Goal: Transaction & Acquisition: Purchase product/service

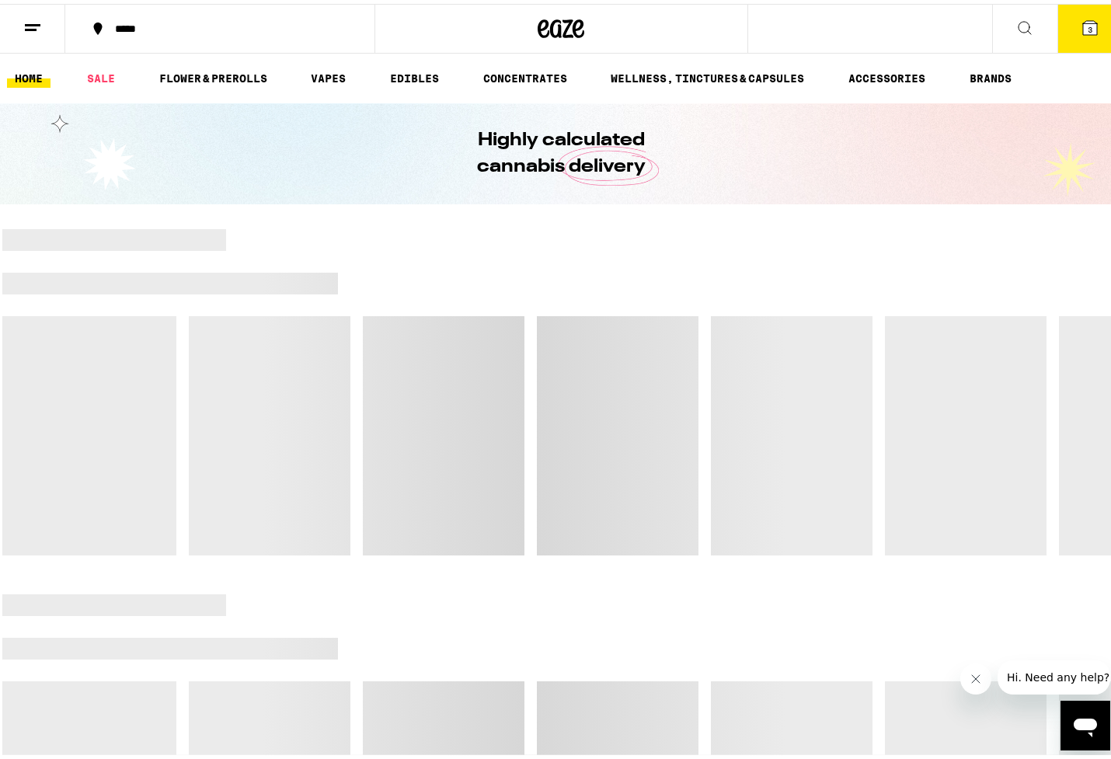
click at [982, 674] on button "Close message from company" at bounding box center [975, 678] width 31 height 31
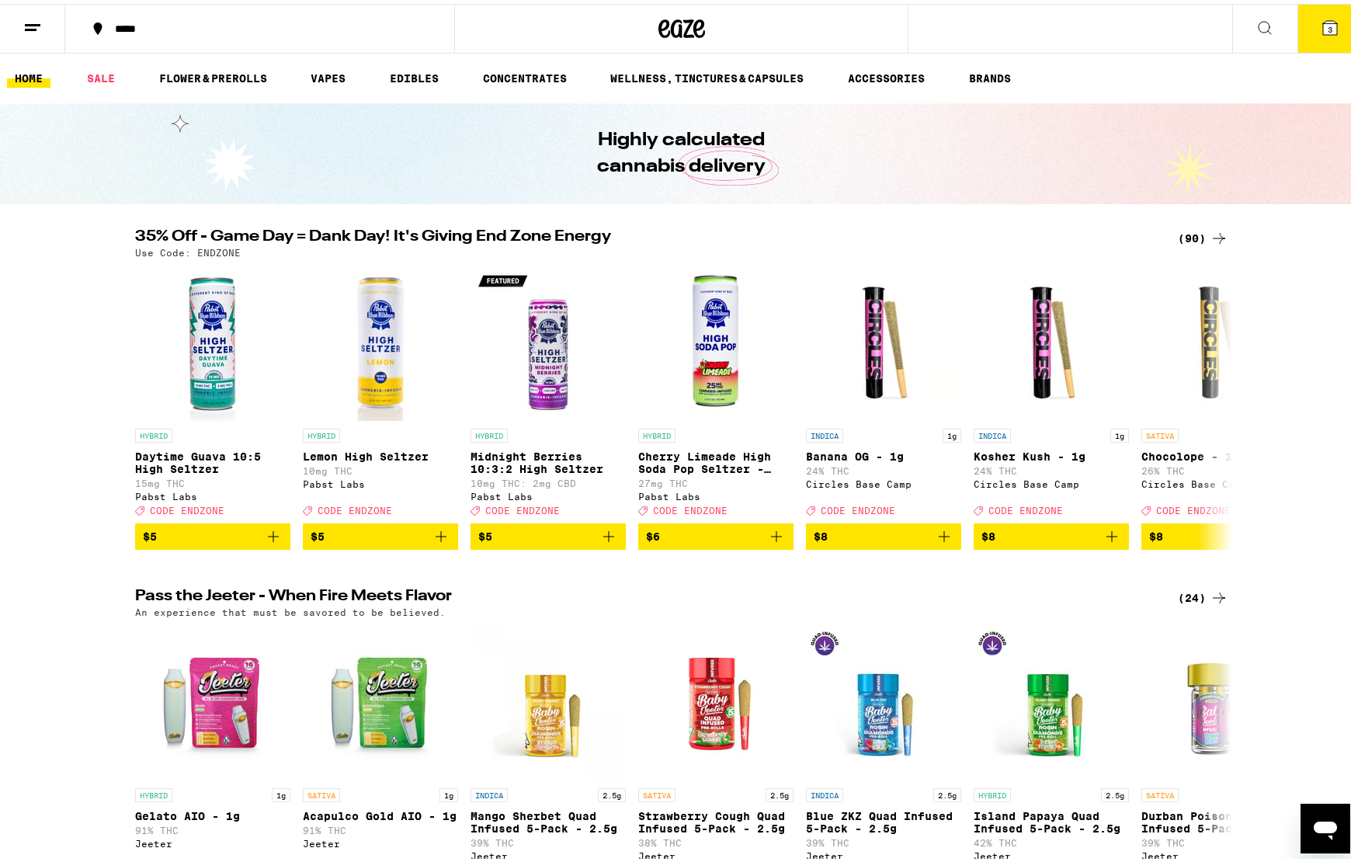
click at [1110, 32] on icon at bounding box center [1330, 24] width 19 height 19
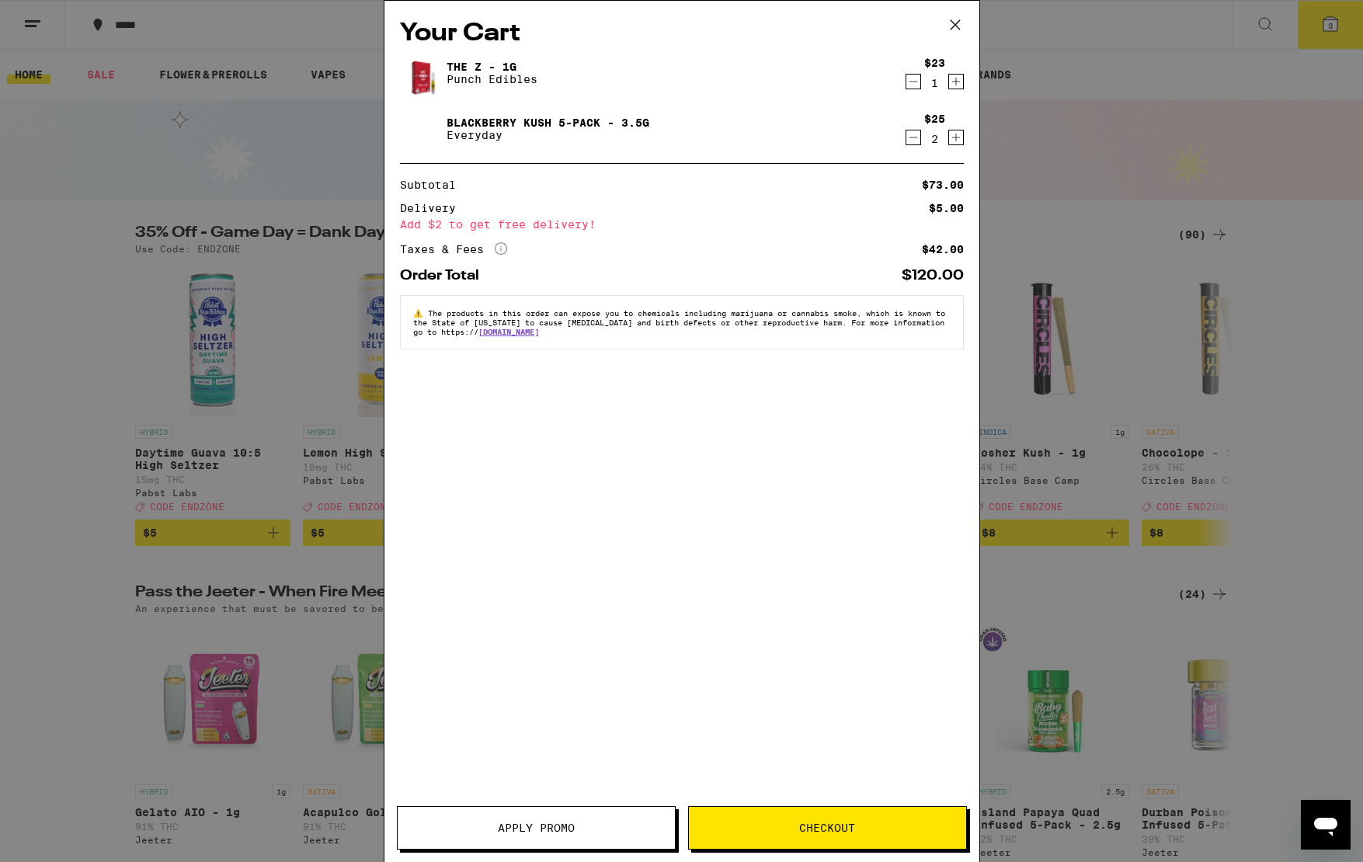
click at [918, 143] on icon "Decrement" at bounding box center [913, 137] width 14 height 19
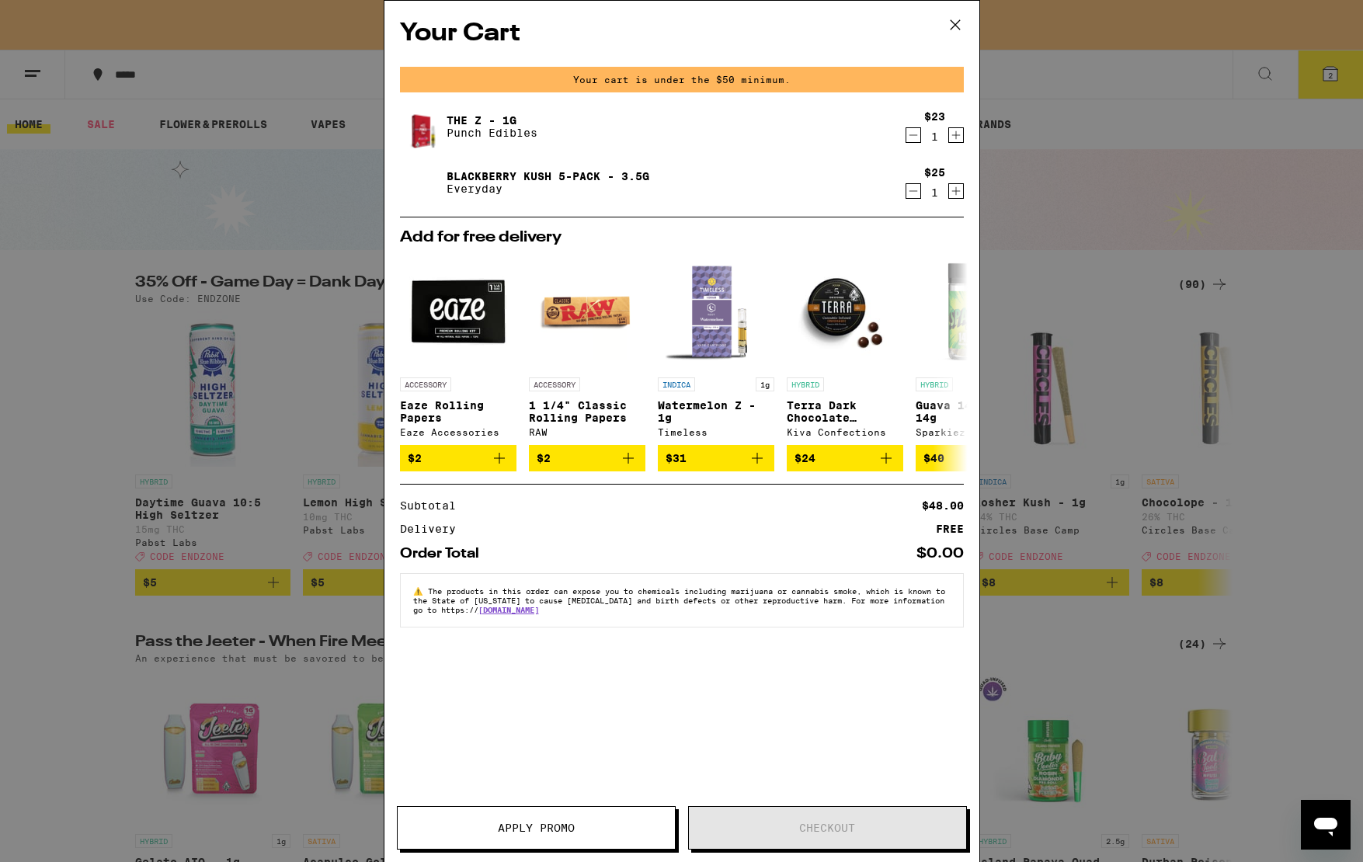
click at [918, 143] on icon "Decrement" at bounding box center [913, 135] width 14 height 19
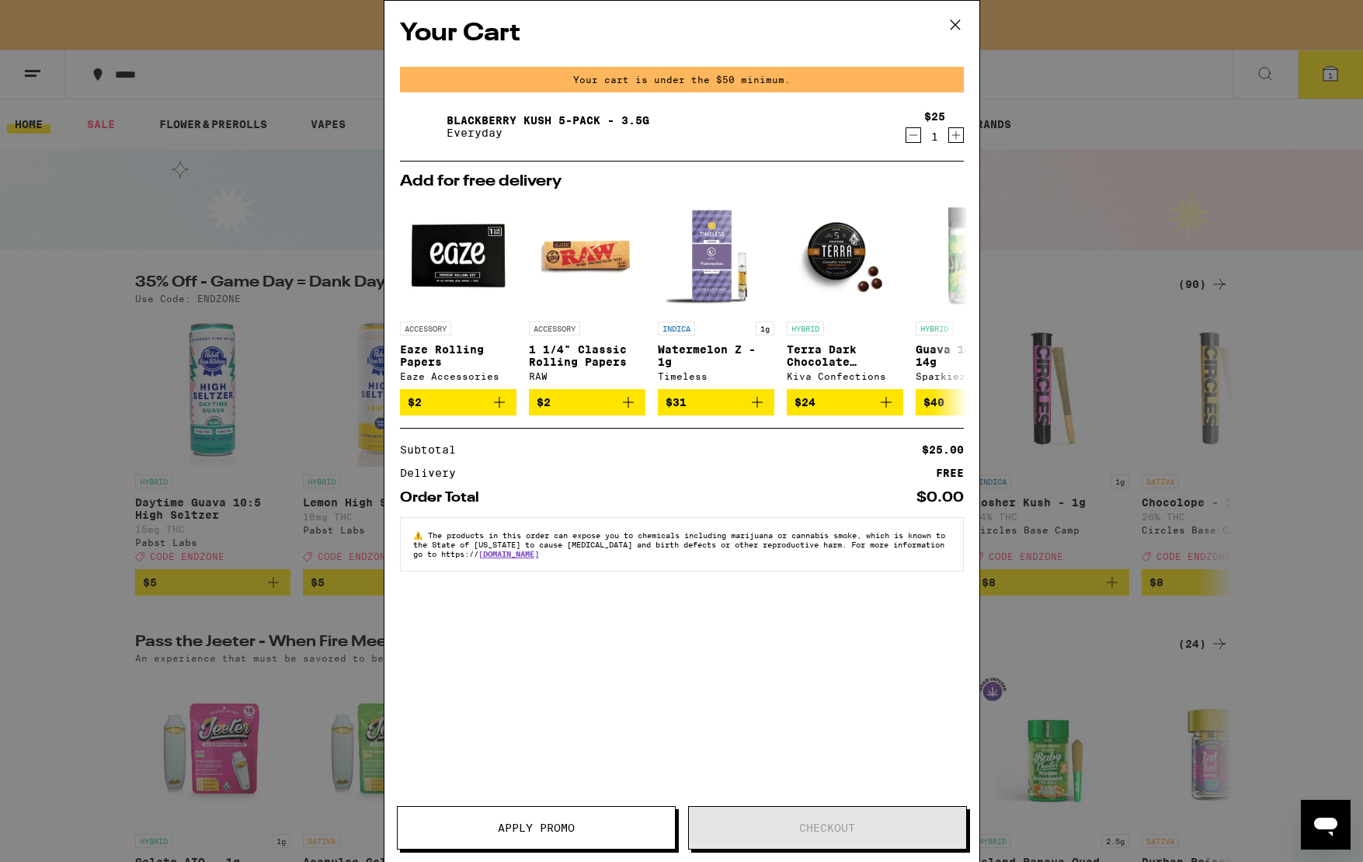
click at [915, 134] on icon "Decrement" at bounding box center [913, 135] width 14 height 19
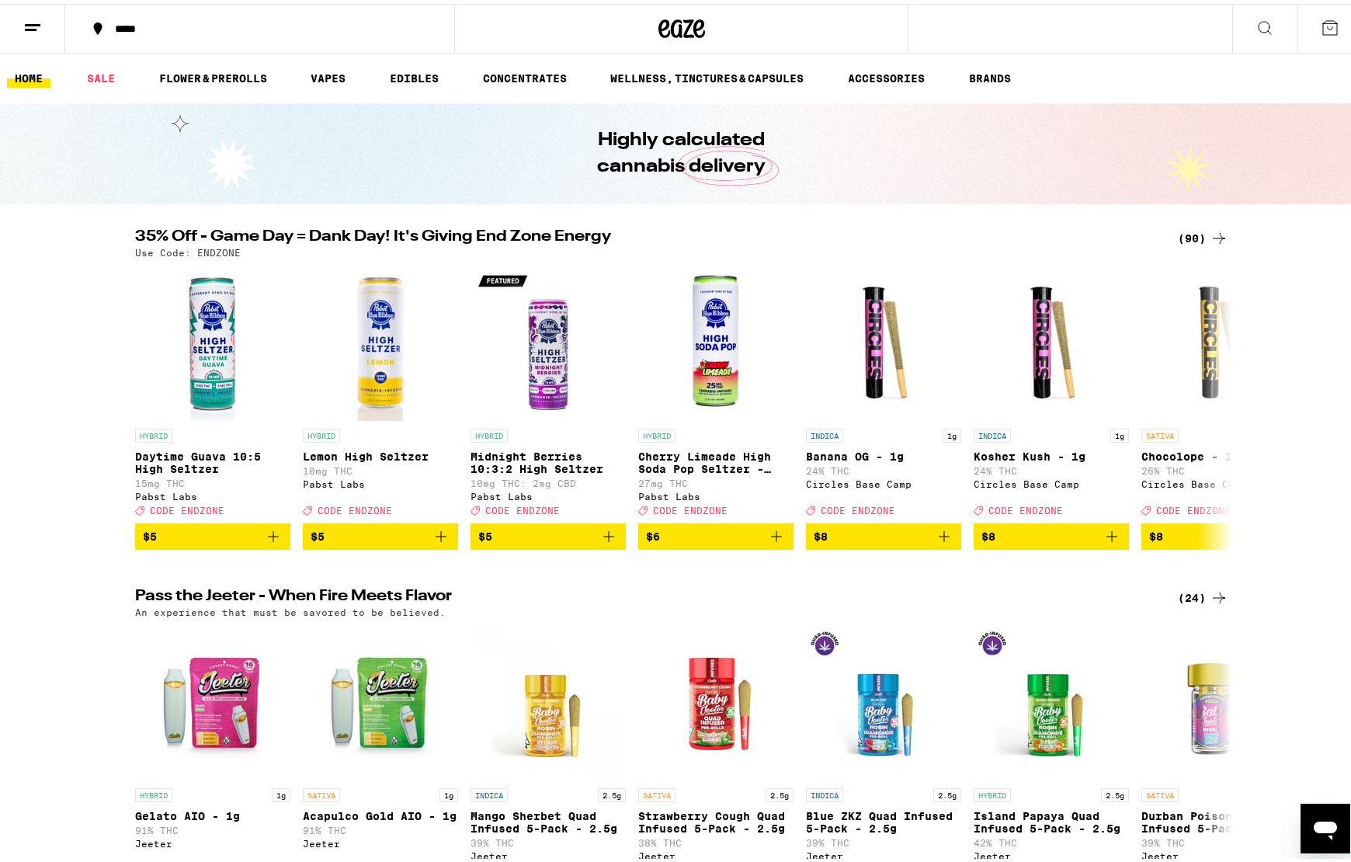
click at [30, 28] on icon at bounding box center [32, 24] width 19 height 19
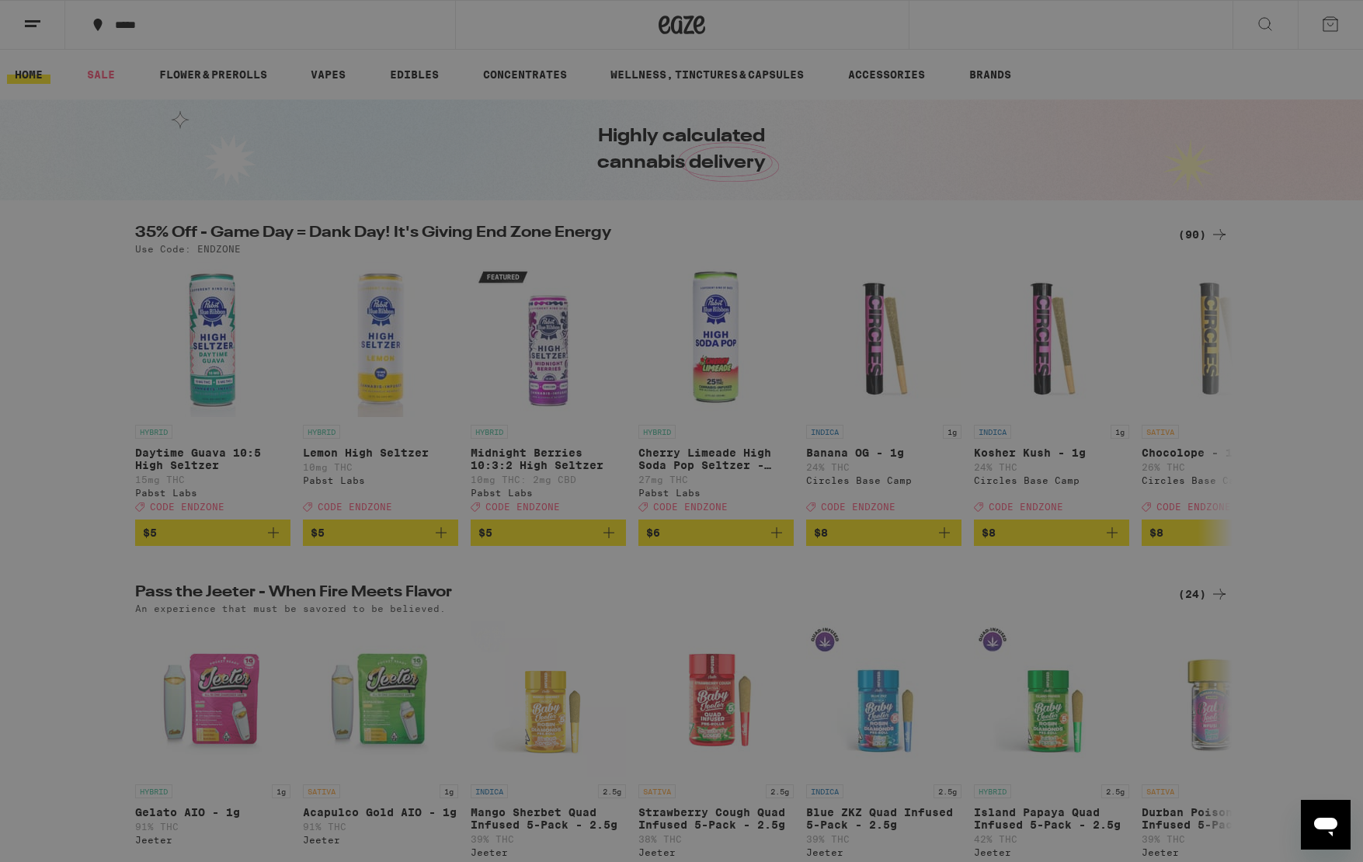
click at [414, 30] on div "Menu Shop Buy It Again Sale Flower & Prerolls Vapes Edibles Concentrates Wellne…" at bounding box center [681, 431] width 1363 height 862
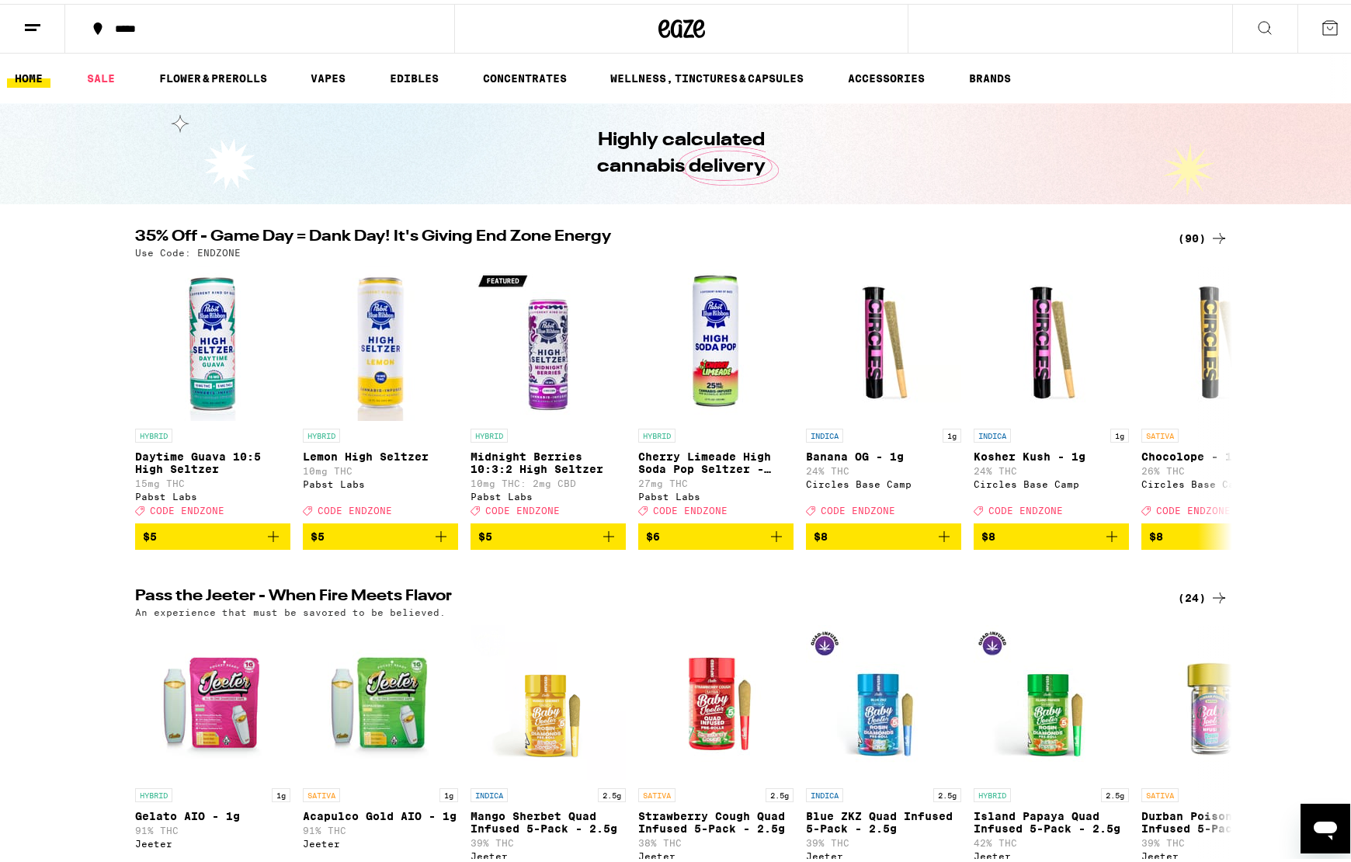
click at [152, 25] on div "*****" at bounding box center [267, 24] width 321 height 11
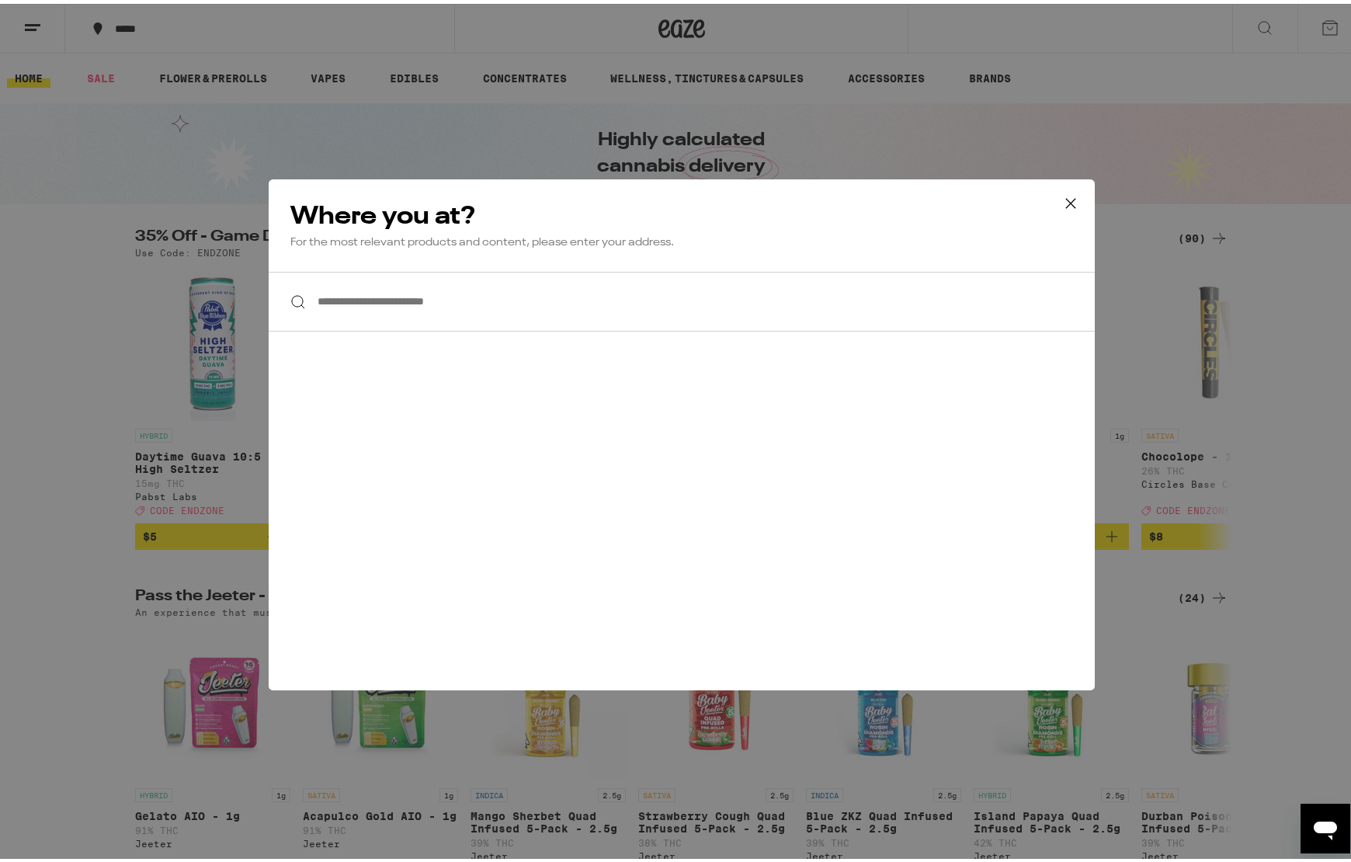
click at [386, 288] on input "**********" at bounding box center [682, 298] width 826 height 60
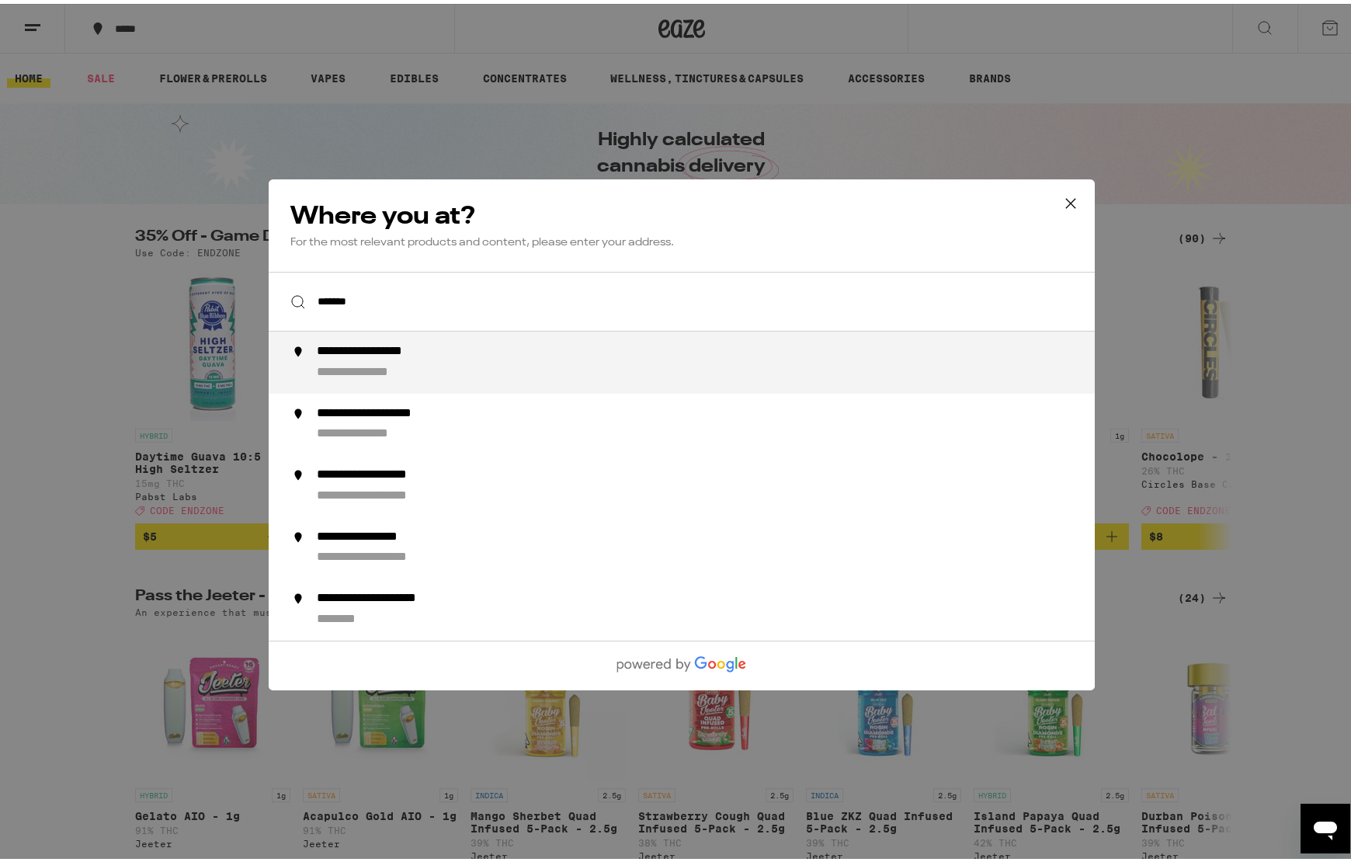
click at [405, 352] on div "**********" at bounding box center [388, 348] width 144 height 16
type input "**********"
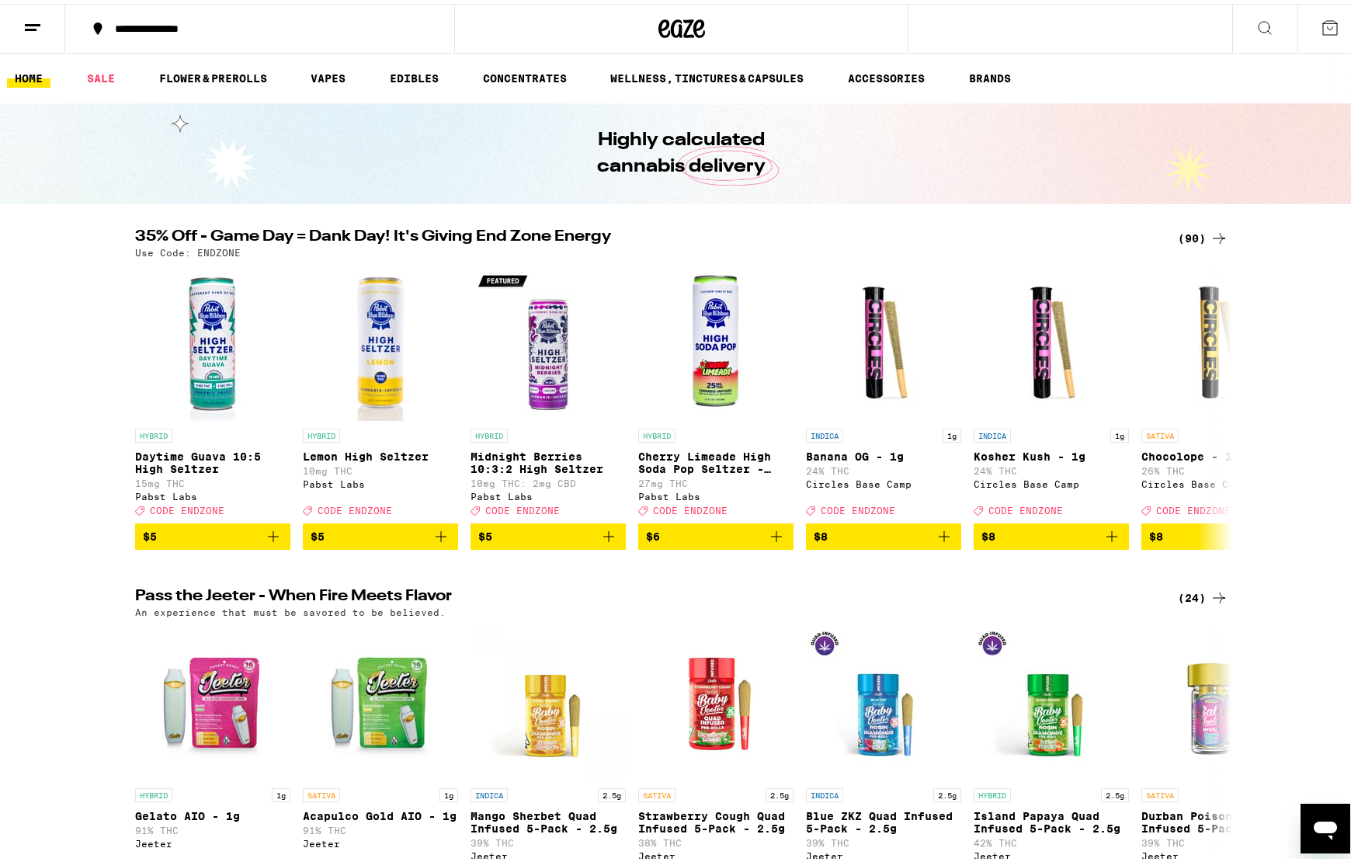
click at [38, 23] on icon at bounding box center [32, 24] width 19 height 19
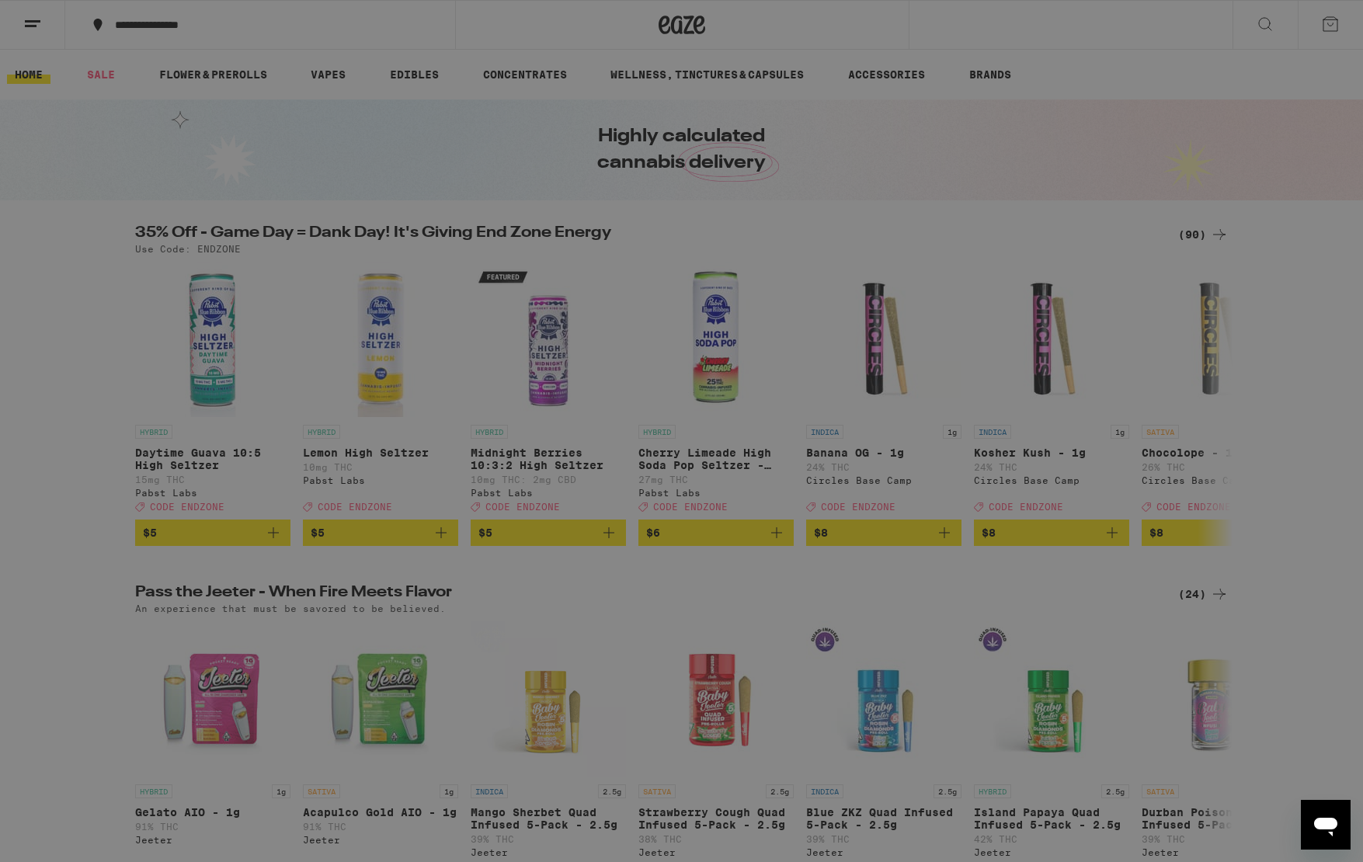
click at [713, 567] on div "Menu Shop Buy It Again Sale Flower & Prerolls Vapes Edibles Concentrates Wellne…" at bounding box center [681, 431] width 1363 height 862
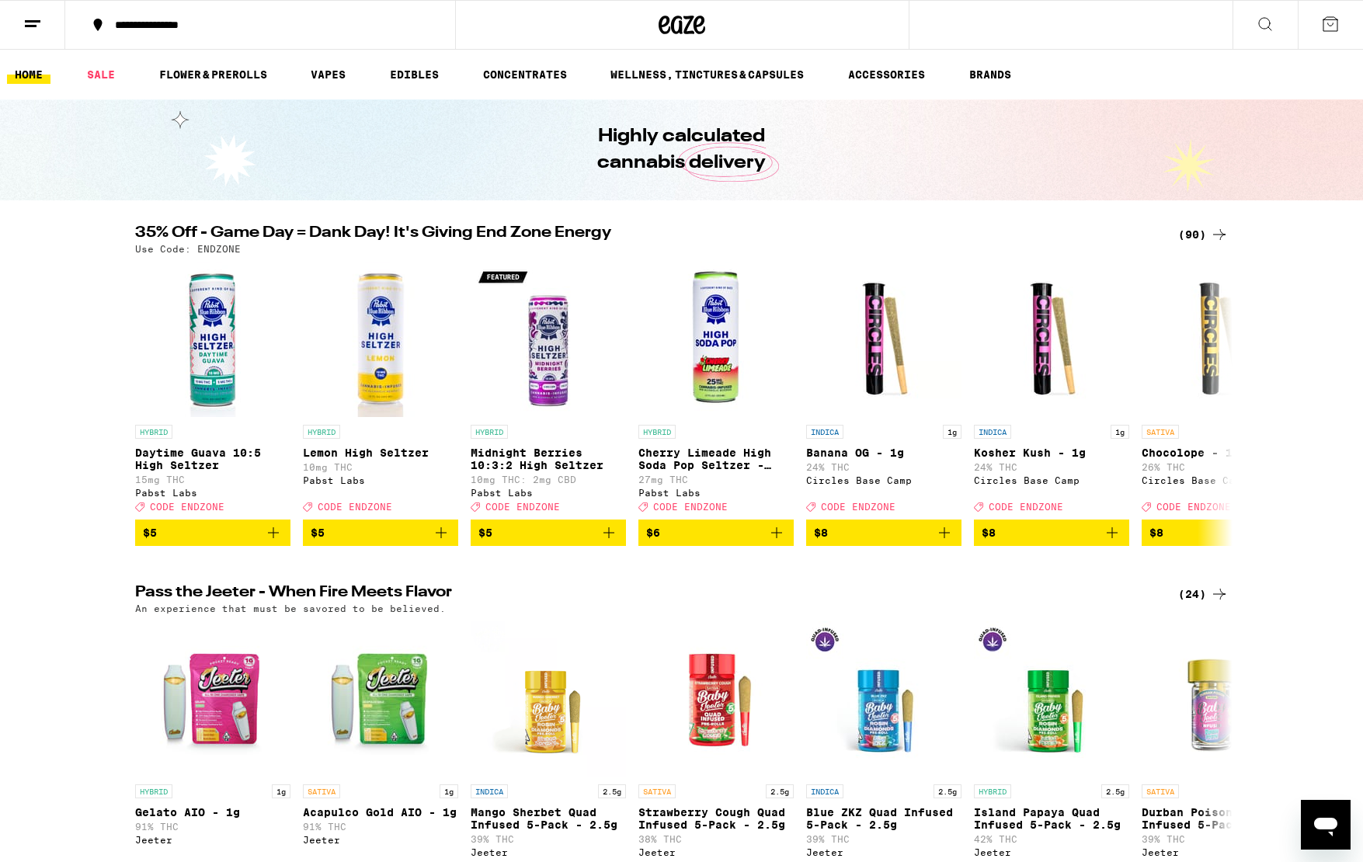
click at [1110, 231] on div "Menu Shop Buy It Again Sale Flower & Prerolls Vapes Edibles Concentrates Wellne…" at bounding box center [681, 431] width 1363 height 862
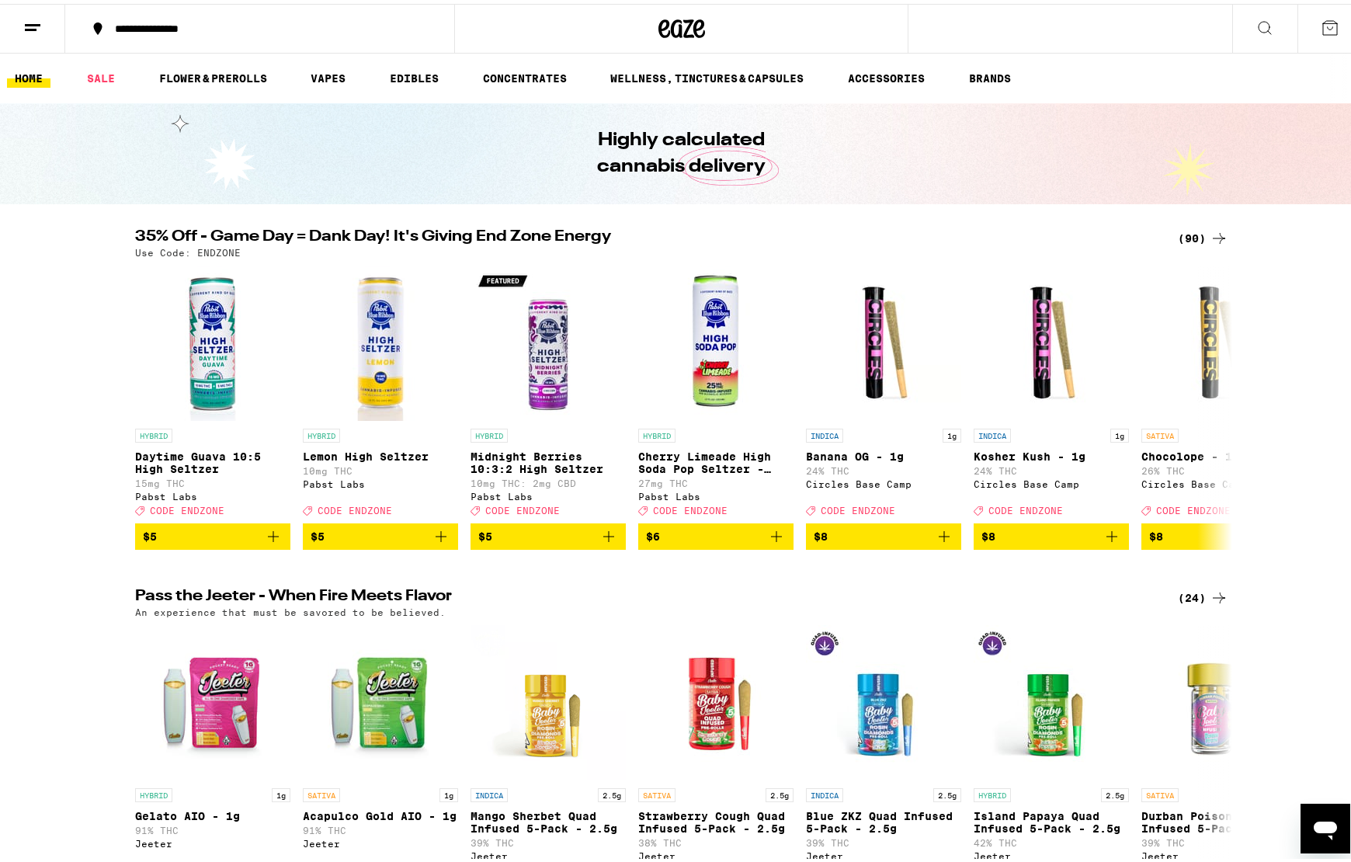
click at [1110, 238] on icon at bounding box center [1219, 234] width 19 height 19
click at [1110, 234] on icon at bounding box center [1219, 234] width 19 height 19
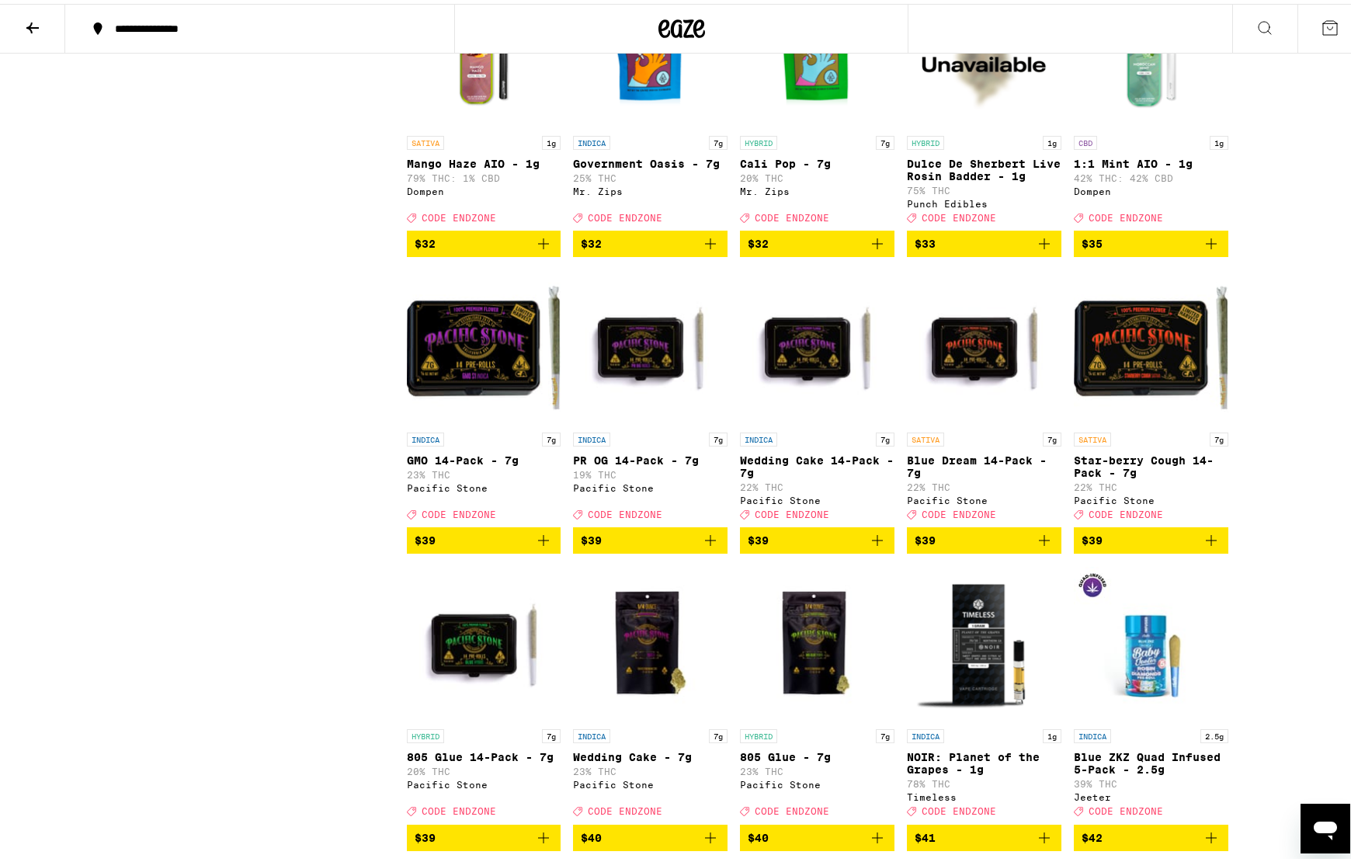
scroll to position [3759, 0]
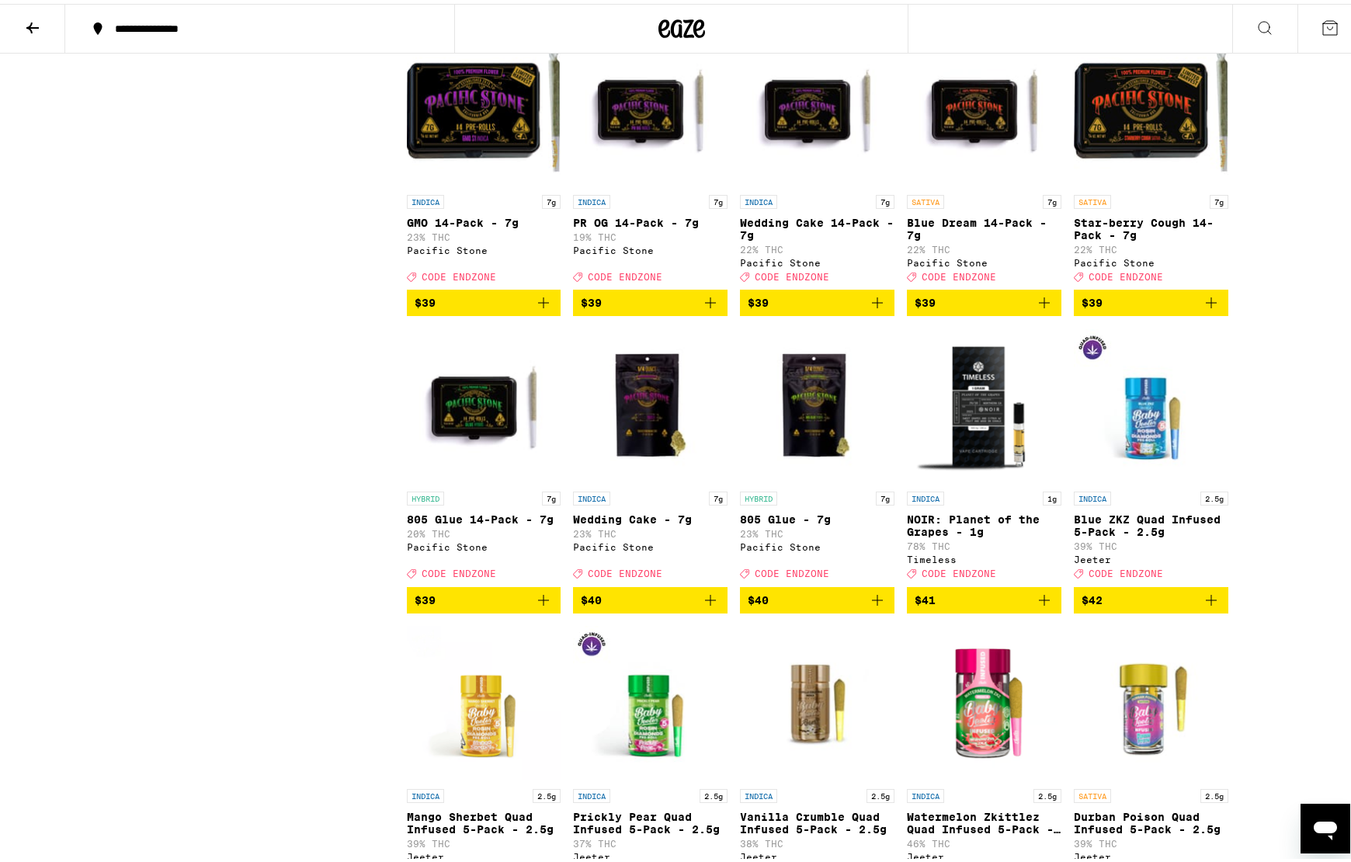
click at [1035, 308] on icon "Add to bag" at bounding box center [1044, 299] width 19 height 19
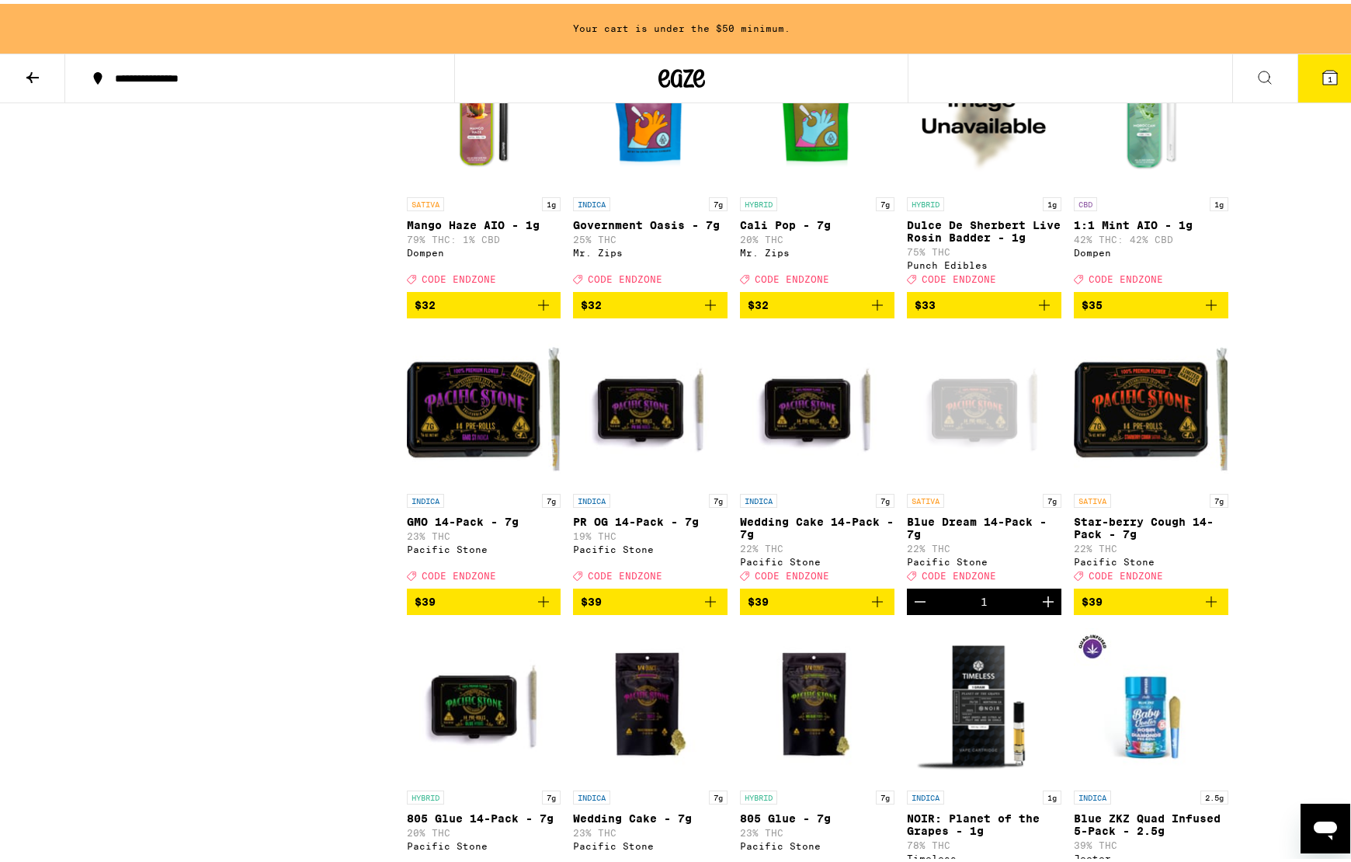
scroll to position [3188, 0]
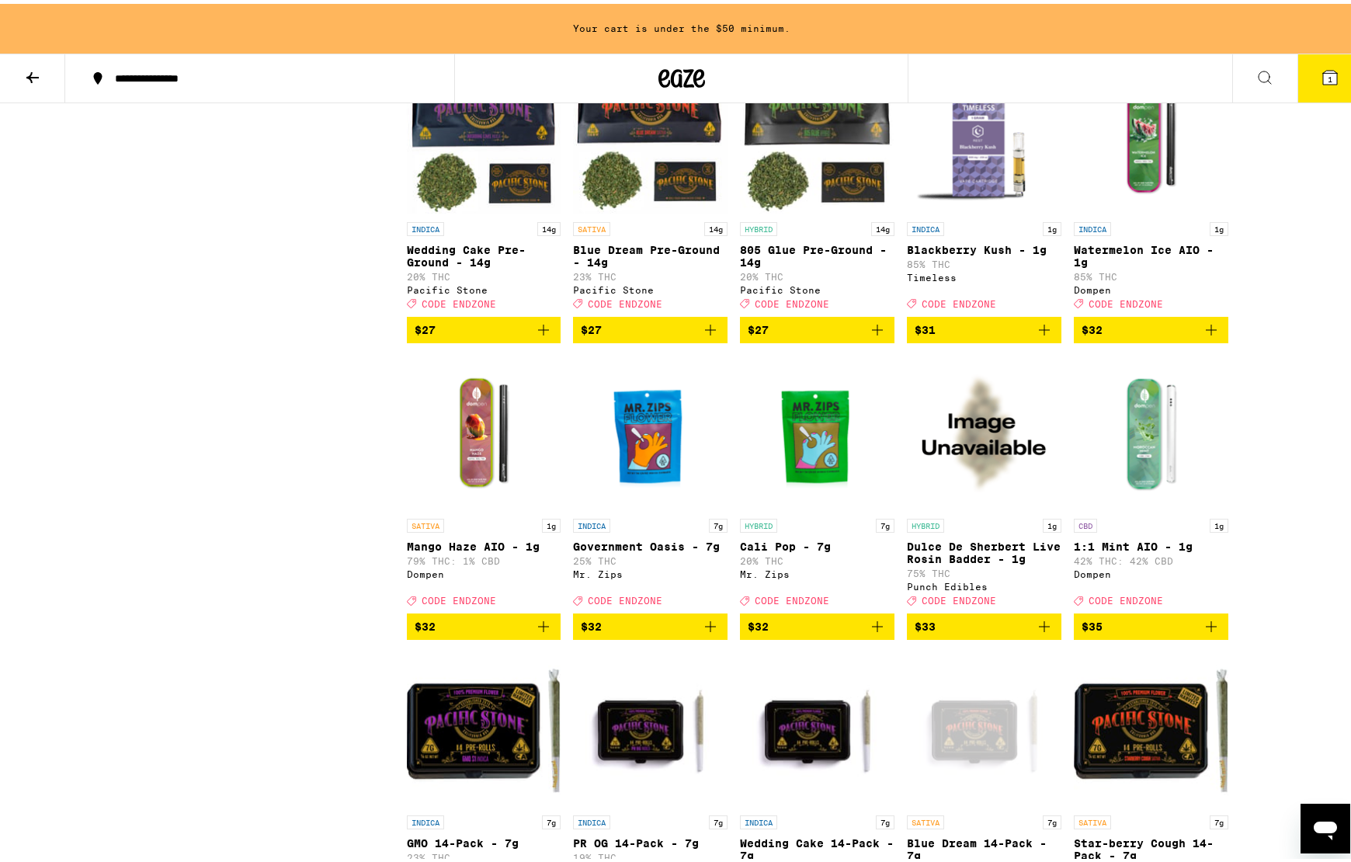
click at [1041, 336] on icon "Add to bag" at bounding box center [1044, 326] width 19 height 19
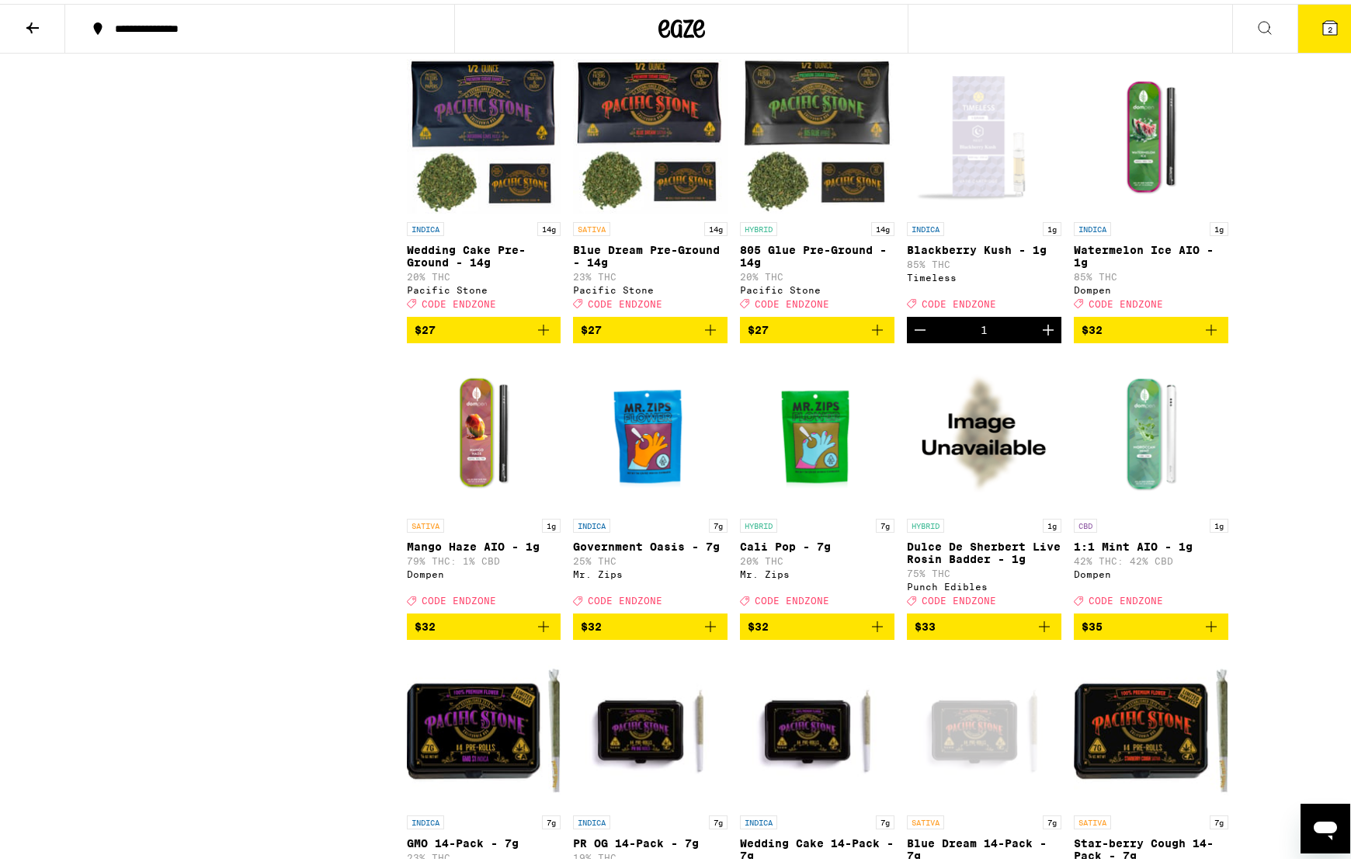
click at [1110, 29] on span "2" at bounding box center [1330, 25] width 5 height 9
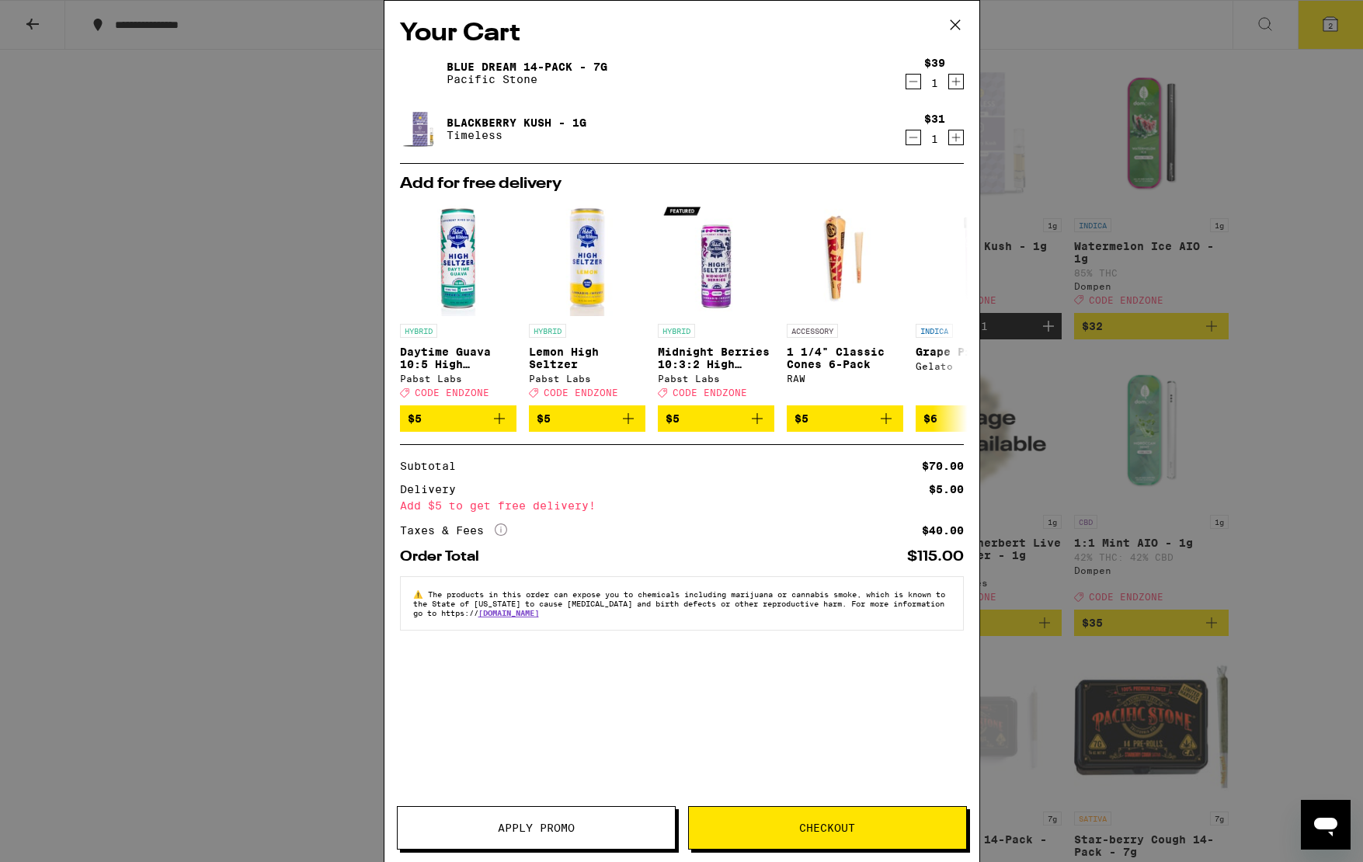
click at [583, 758] on button "Apply Promo" at bounding box center [536, 827] width 279 height 43
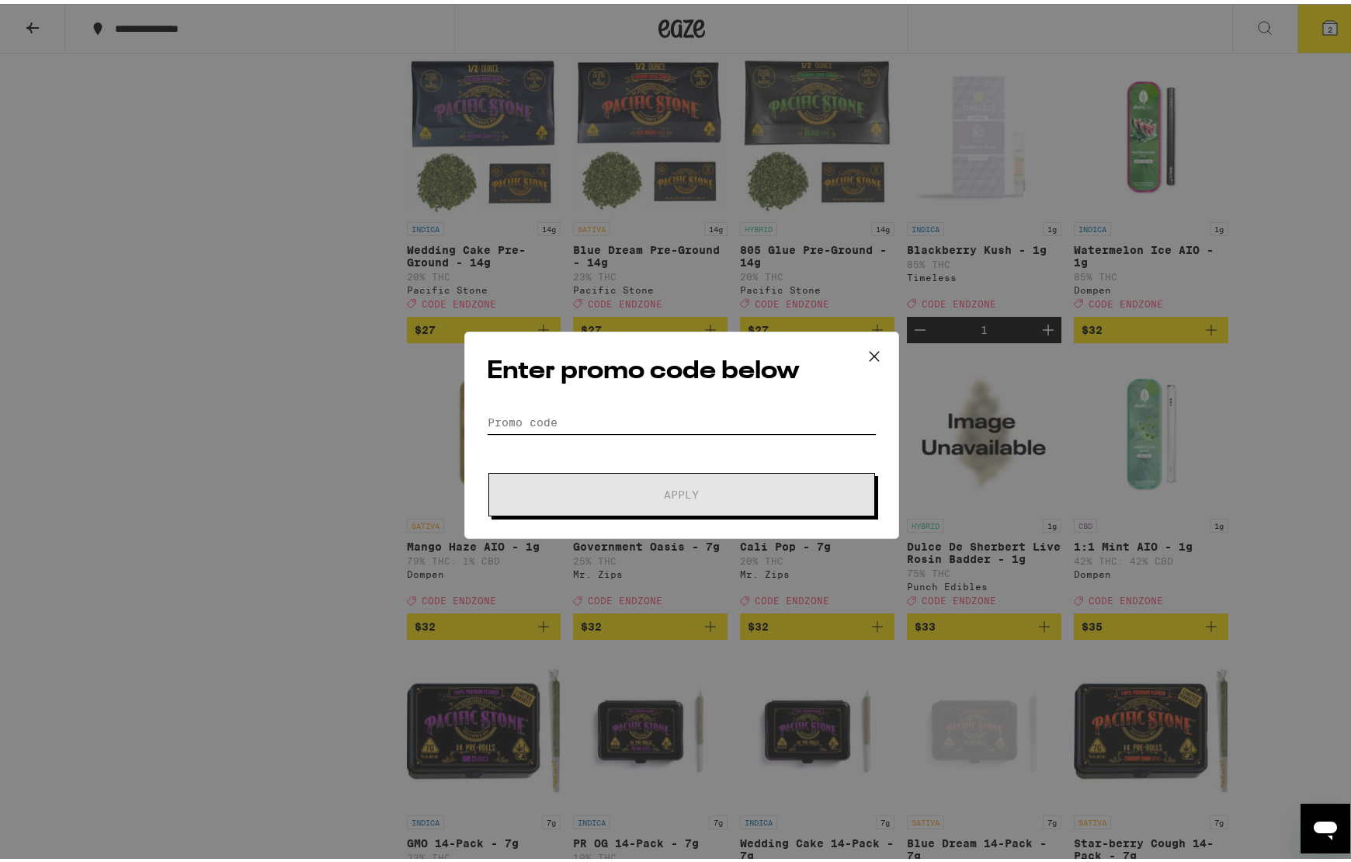
click at [659, 419] on input "Promo Code" at bounding box center [682, 418] width 390 height 23
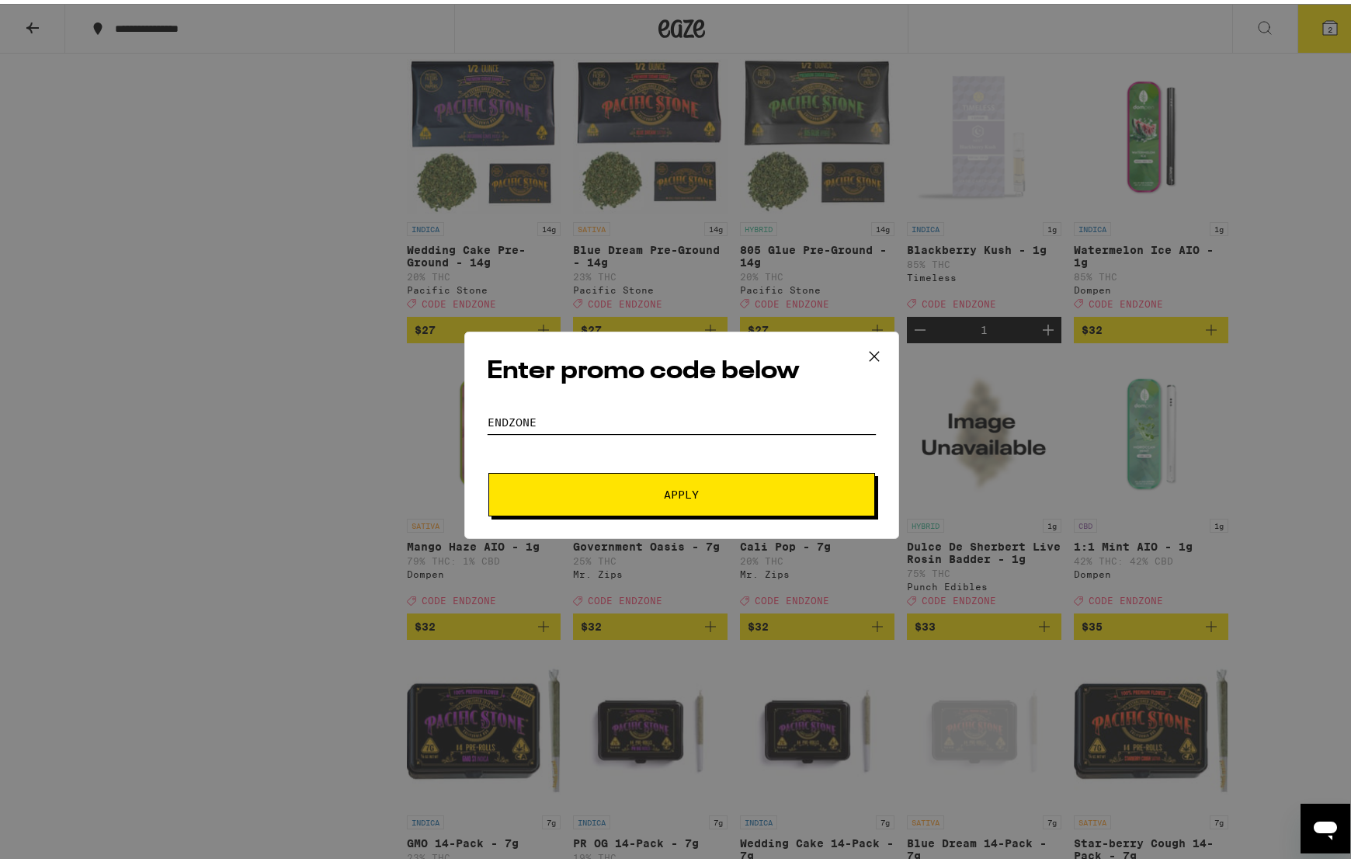
type input "ENDZONE"
click at [665, 499] on button "Apply" at bounding box center [681, 490] width 387 height 43
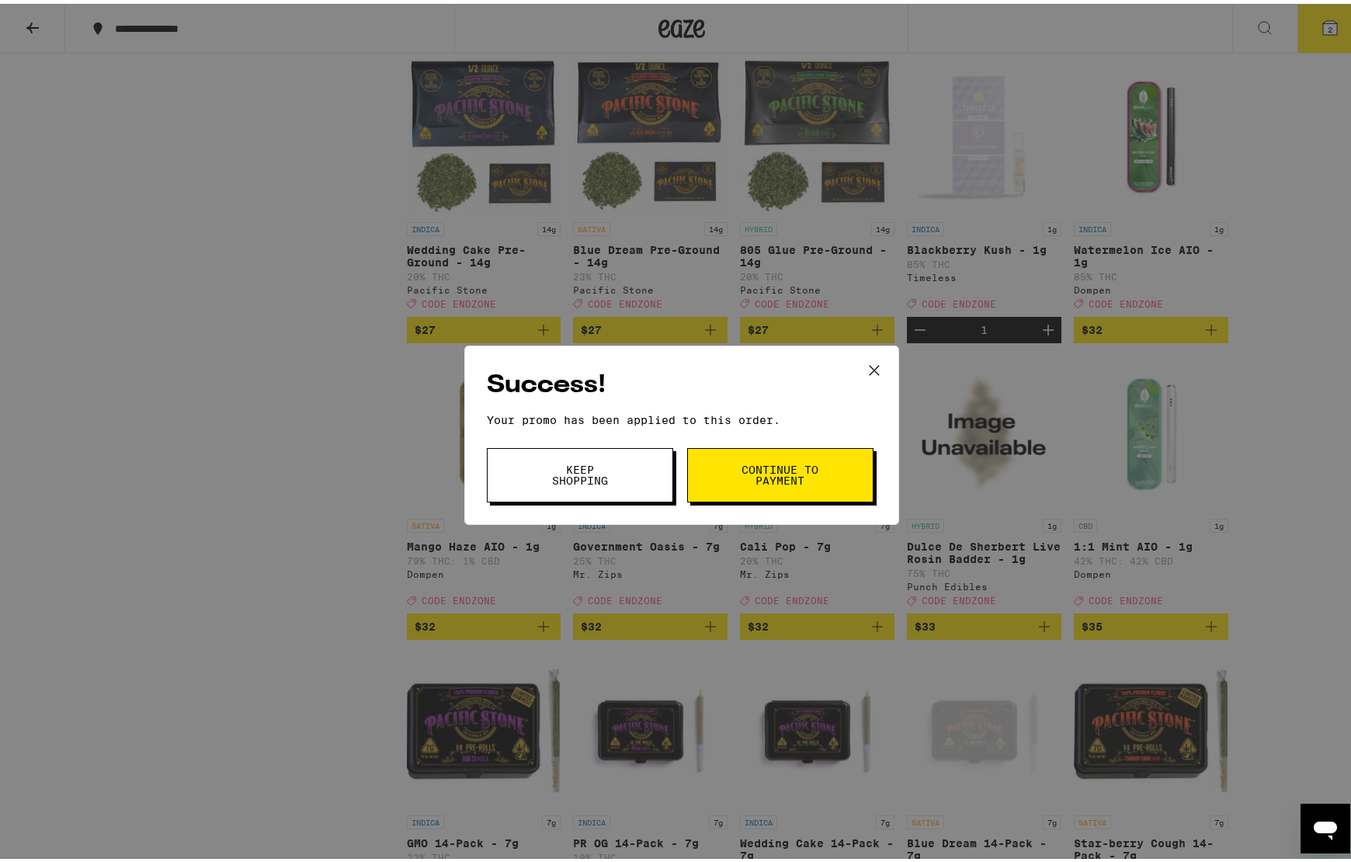
click at [756, 464] on span "Continue to payment" at bounding box center [780, 472] width 79 height 22
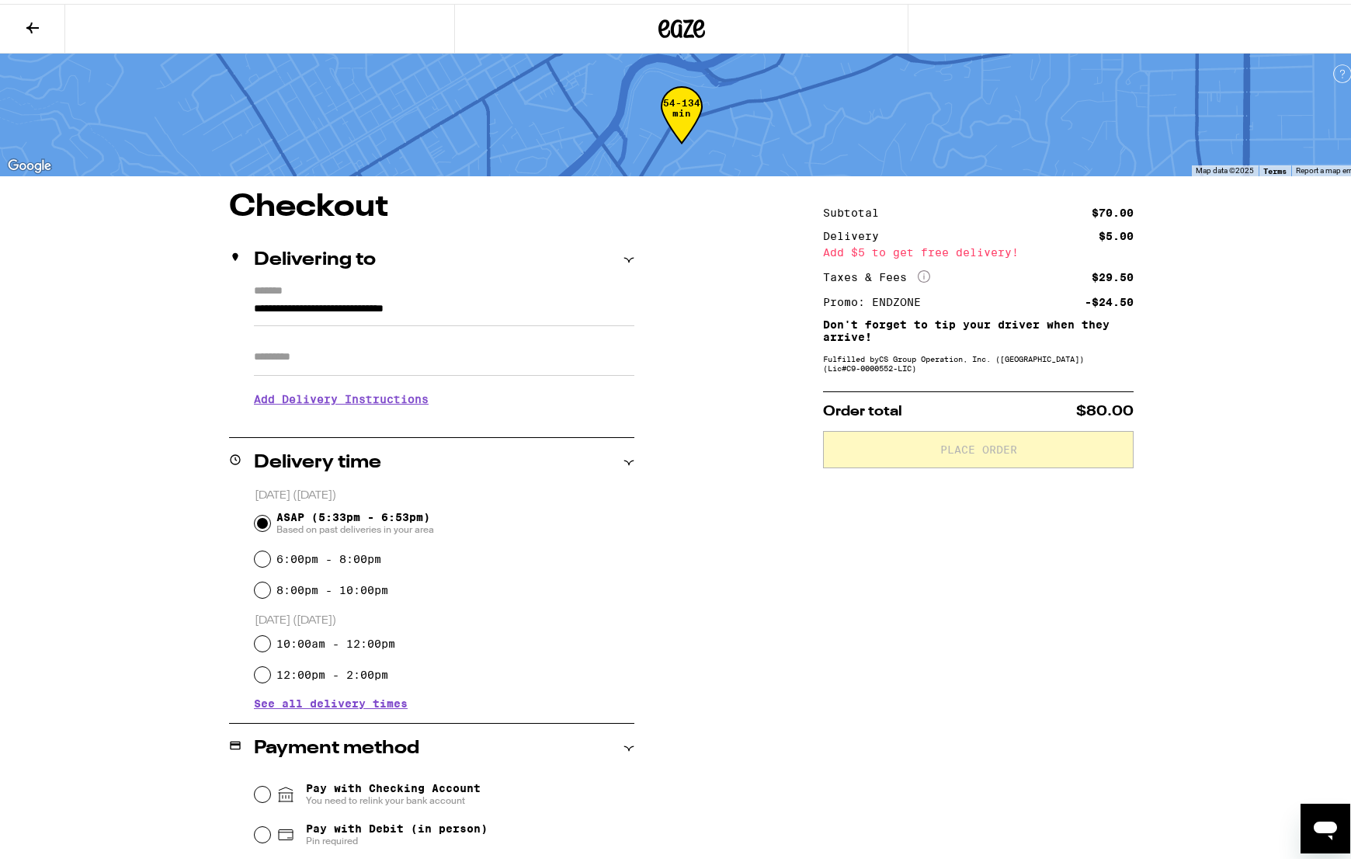
click at [402, 758] on span "Pay with Checking Account You need to relink your bank account" at bounding box center [393, 790] width 175 height 25
click at [270, 758] on input "Pay with Checking Account You need to relink your bank account" at bounding box center [263, 791] width 16 height 16
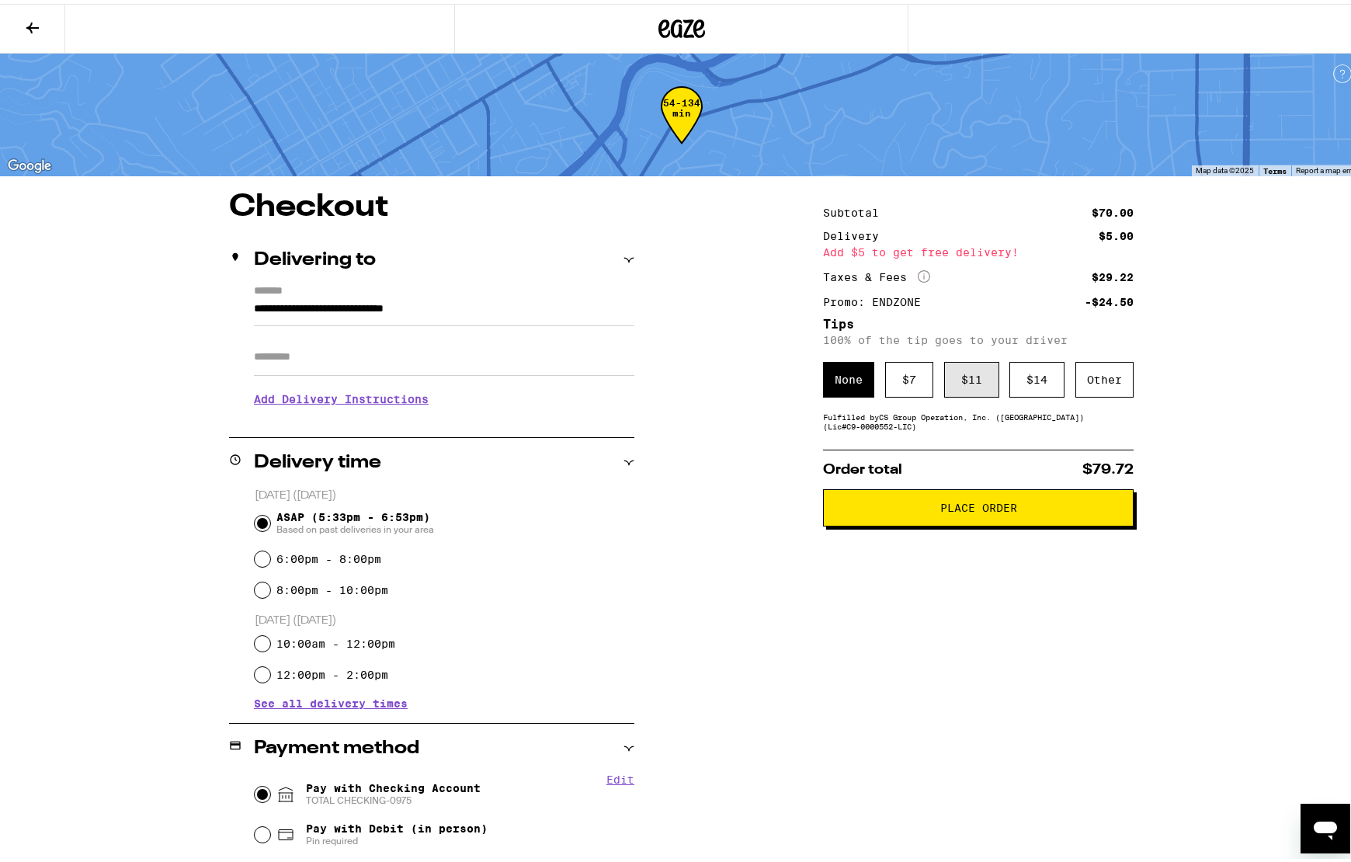
click at [964, 388] on div "$ 11" at bounding box center [971, 376] width 55 height 36
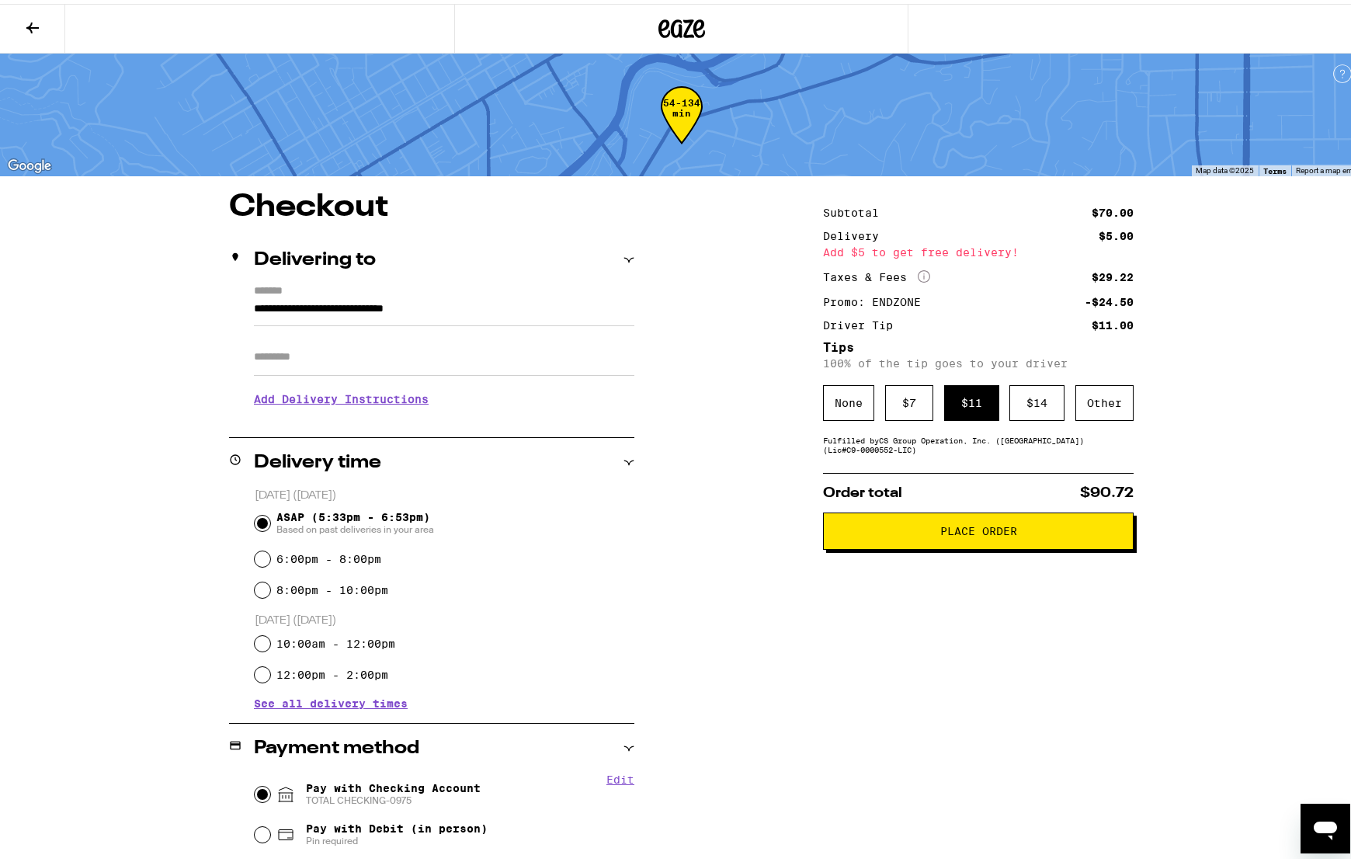
click at [983, 541] on button "Place Order" at bounding box center [978, 527] width 311 height 37
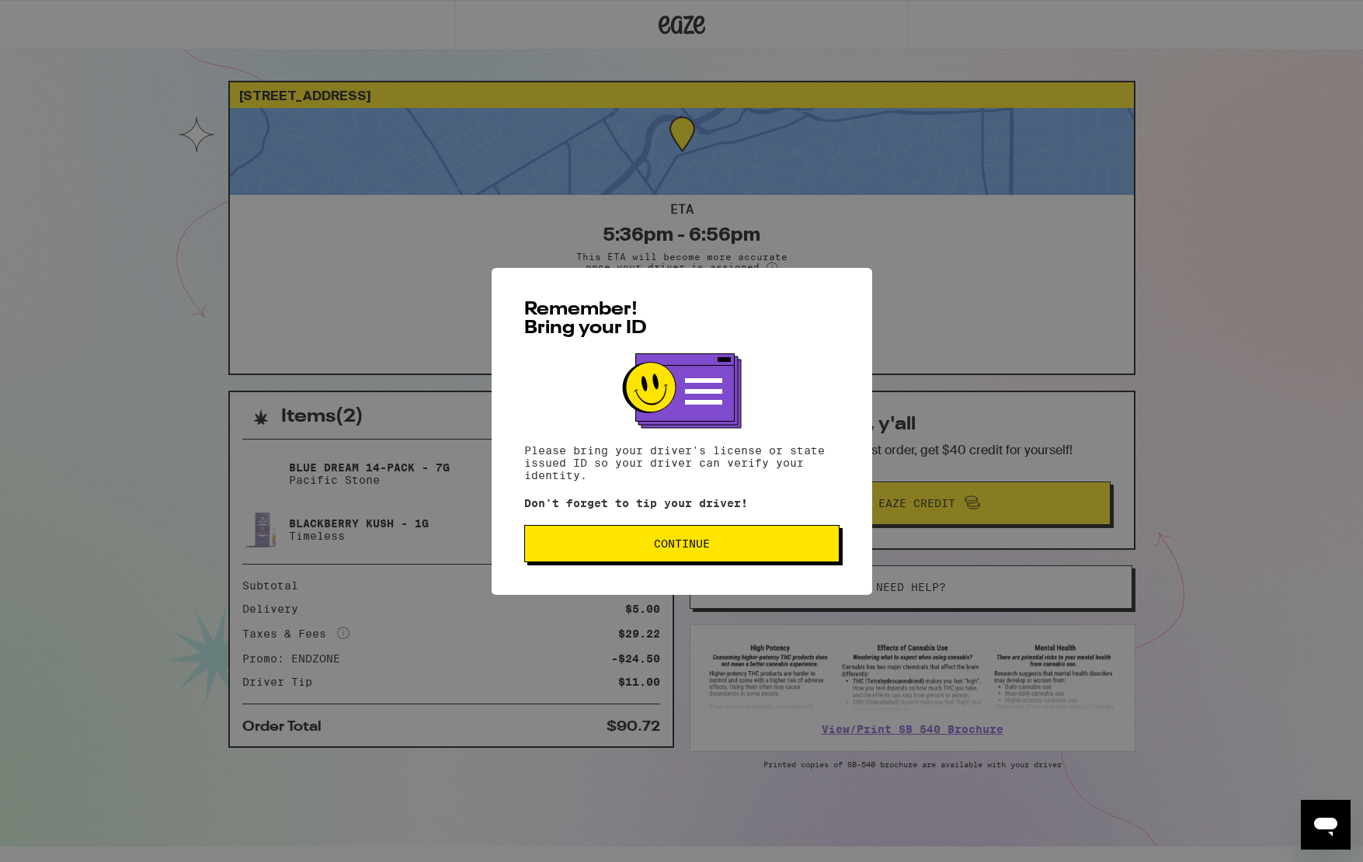
click at [633, 549] on span "Continue" at bounding box center [681, 543] width 289 height 11
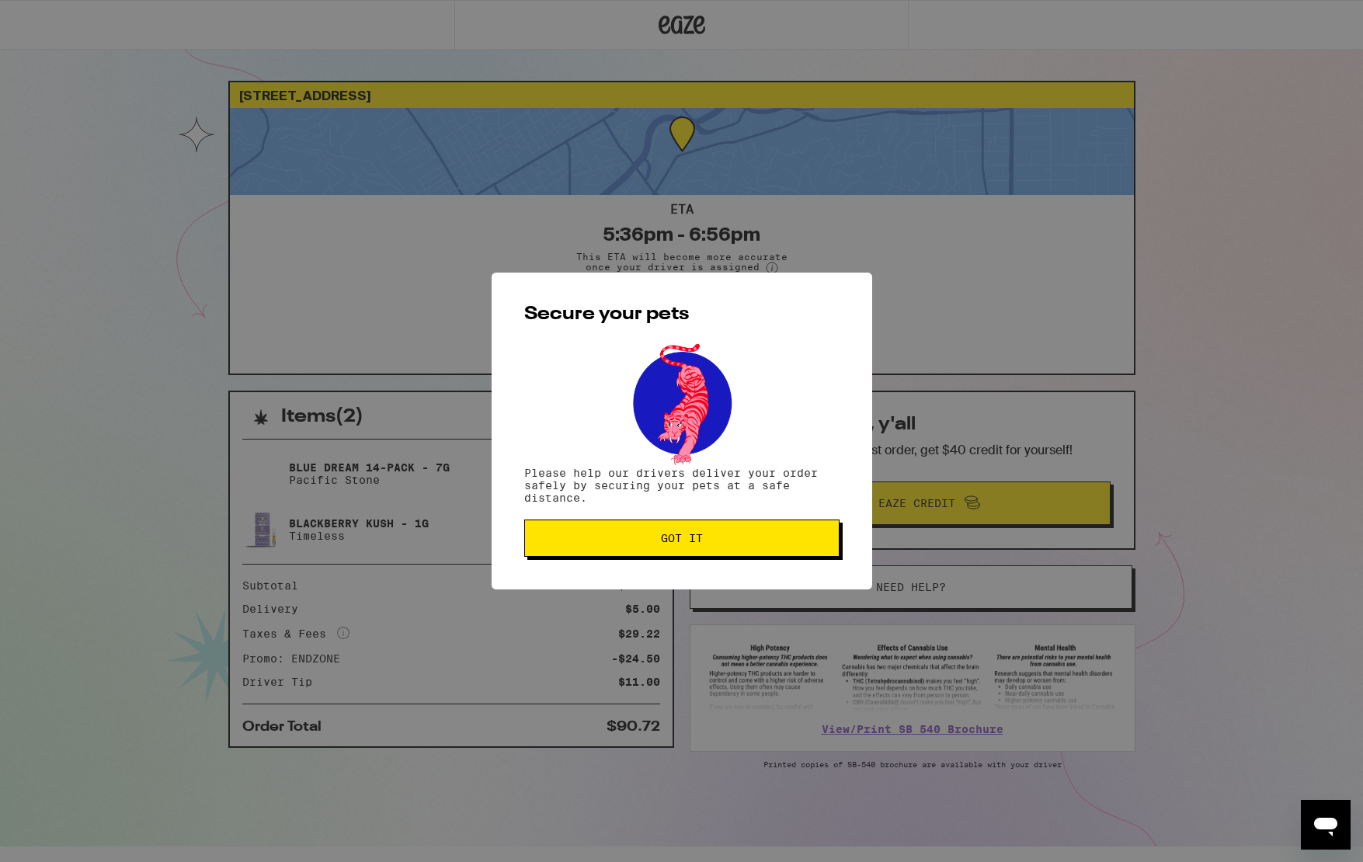
click at [629, 553] on button "Got it" at bounding box center [681, 538] width 315 height 37
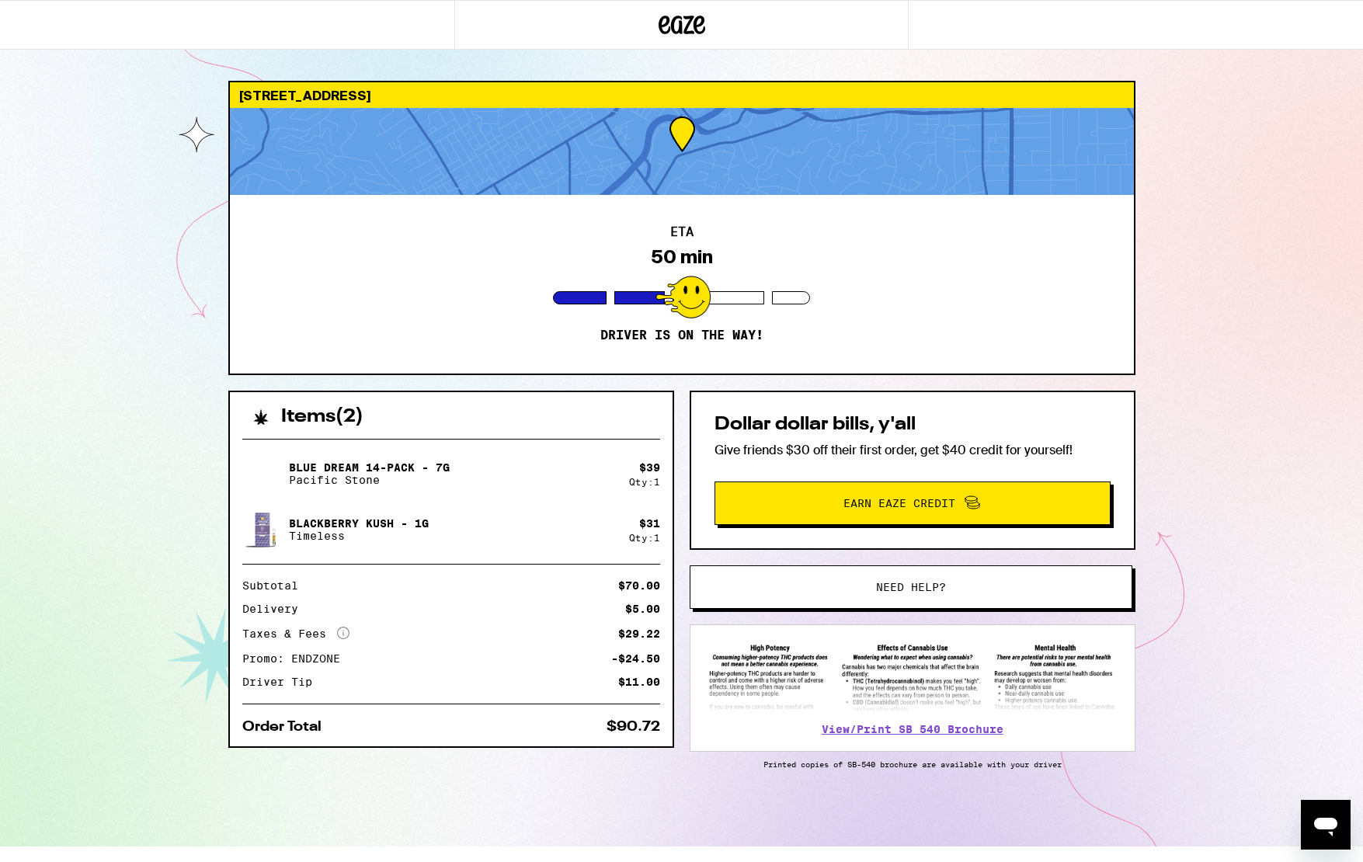
click at [703, 300] on div at bounding box center [682, 297] width 55 height 43
